Goal: Information Seeking & Learning: Learn about a topic

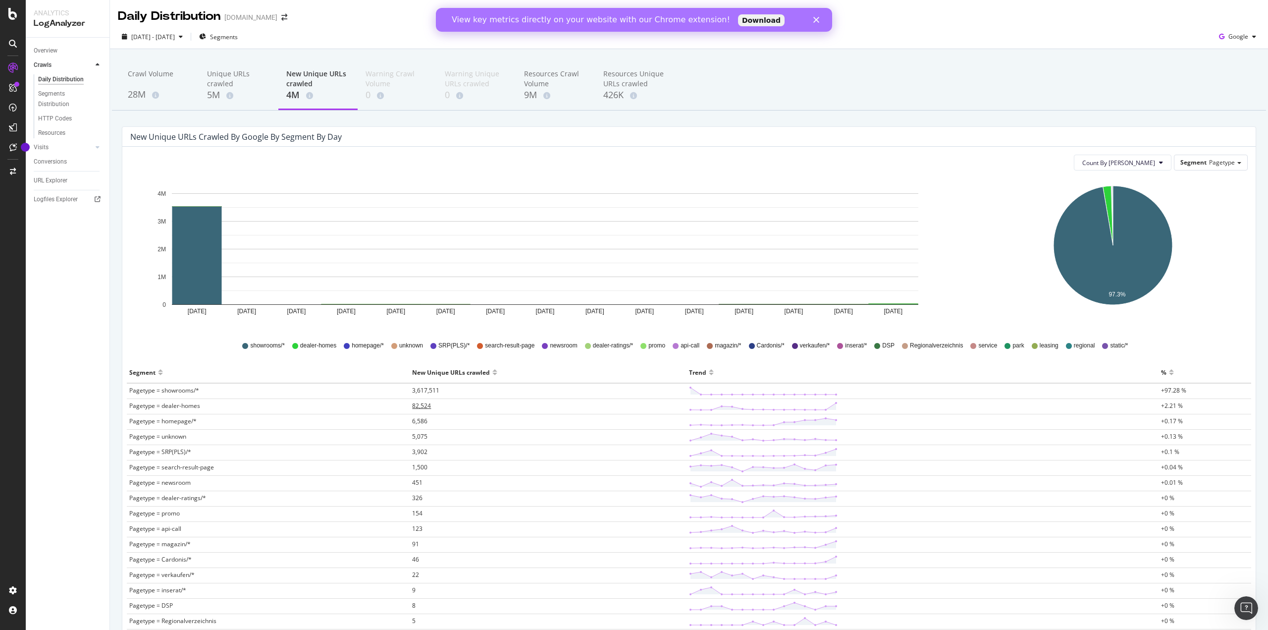
click at [424, 406] on span "82,524" at bounding box center [421, 405] width 19 height 8
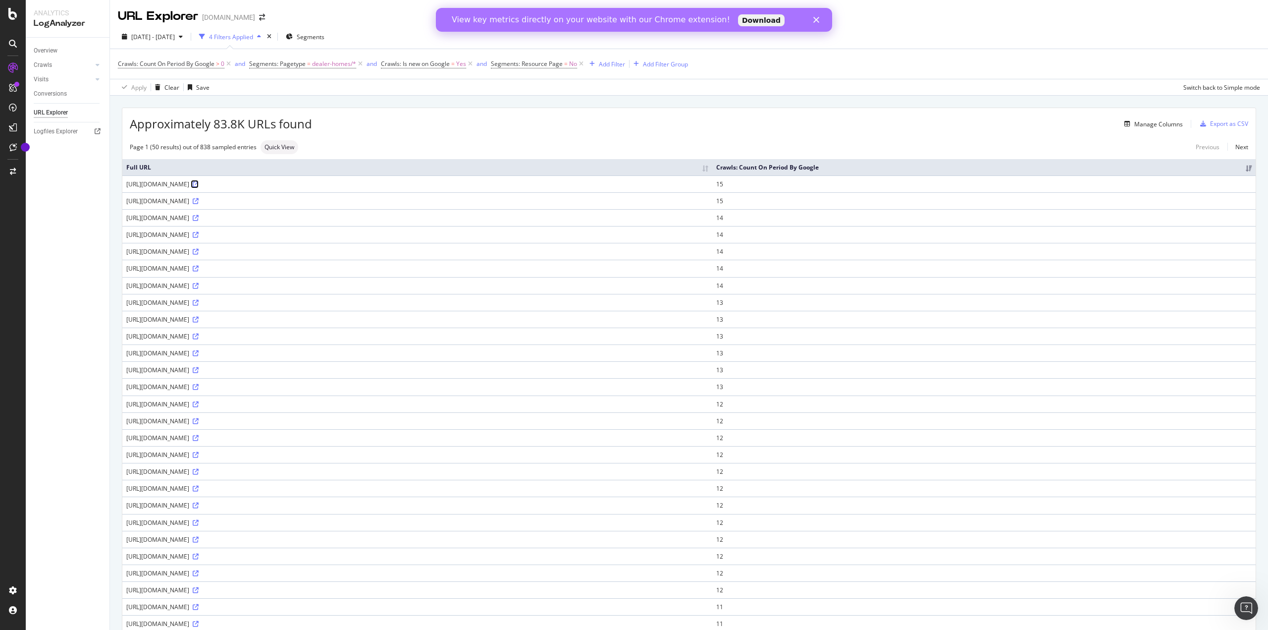
click at [199, 183] on icon at bounding box center [196, 184] width 6 height 6
drag, startPoint x: 725, startPoint y: 368, endPoint x: 768, endPoint y: 69, distance: 301.7
